Goal: Task Accomplishment & Management: Use online tool/utility

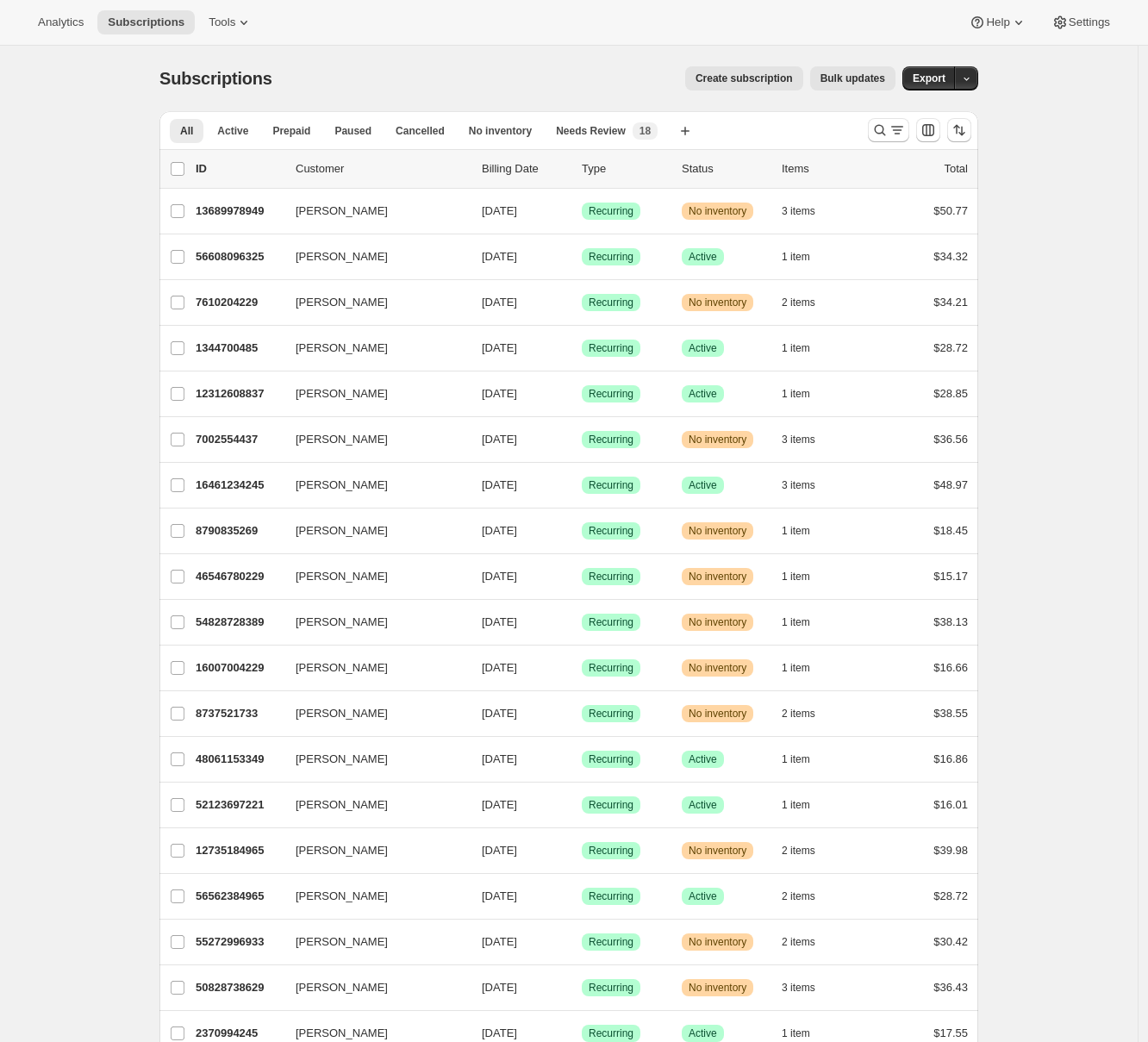
click at [847, 79] on span "Bulk updates" at bounding box center [853, 79] width 65 height 14
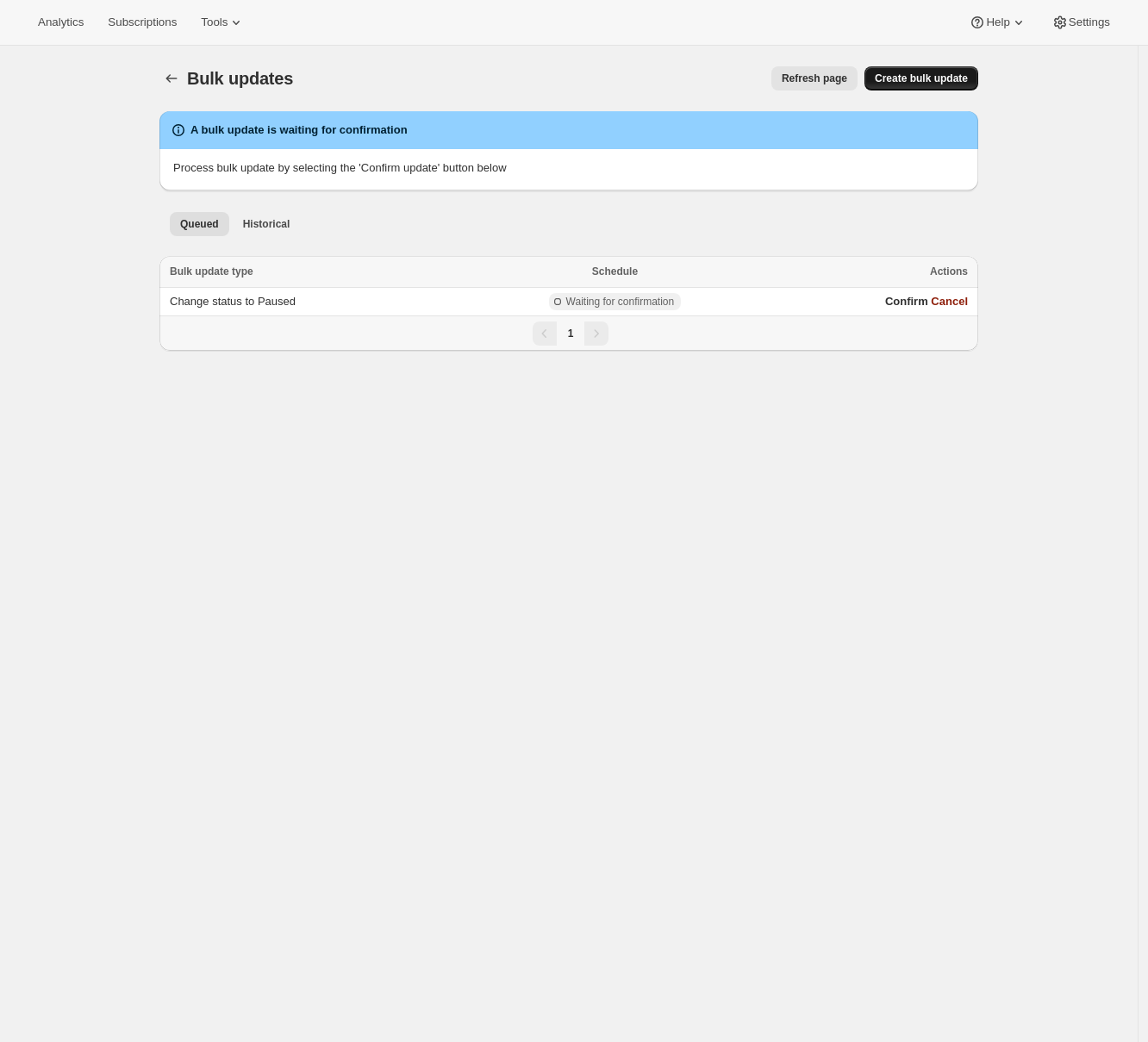
click at [900, 73] on span "Create bulk update" at bounding box center [922, 79] width 93 height 14
select select "11"
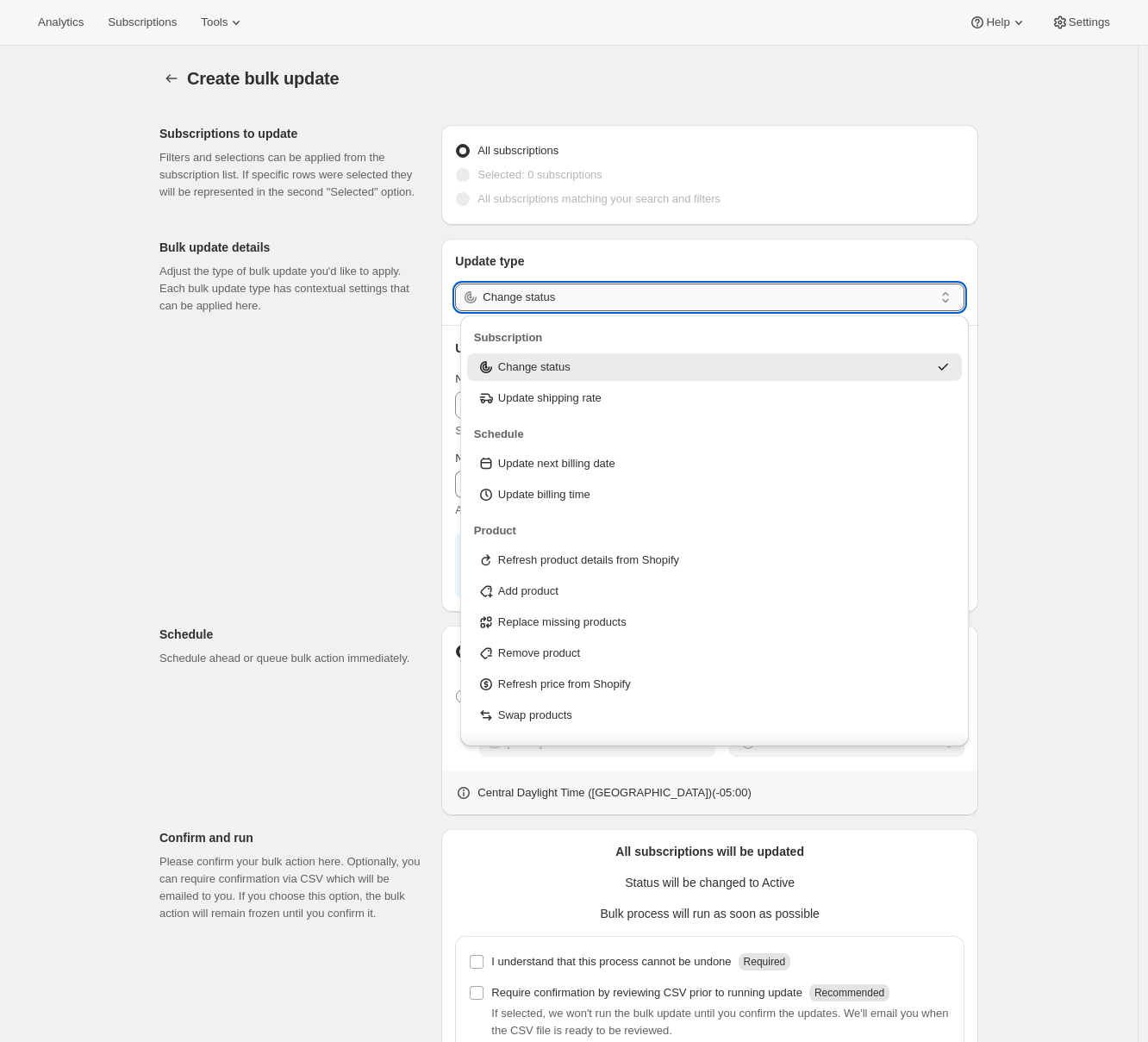
click at [628, 297] on input "Change status" at bounding box center [708, 298] width 451 height 28
